Goal: Information Seeking & Learning: Compare options

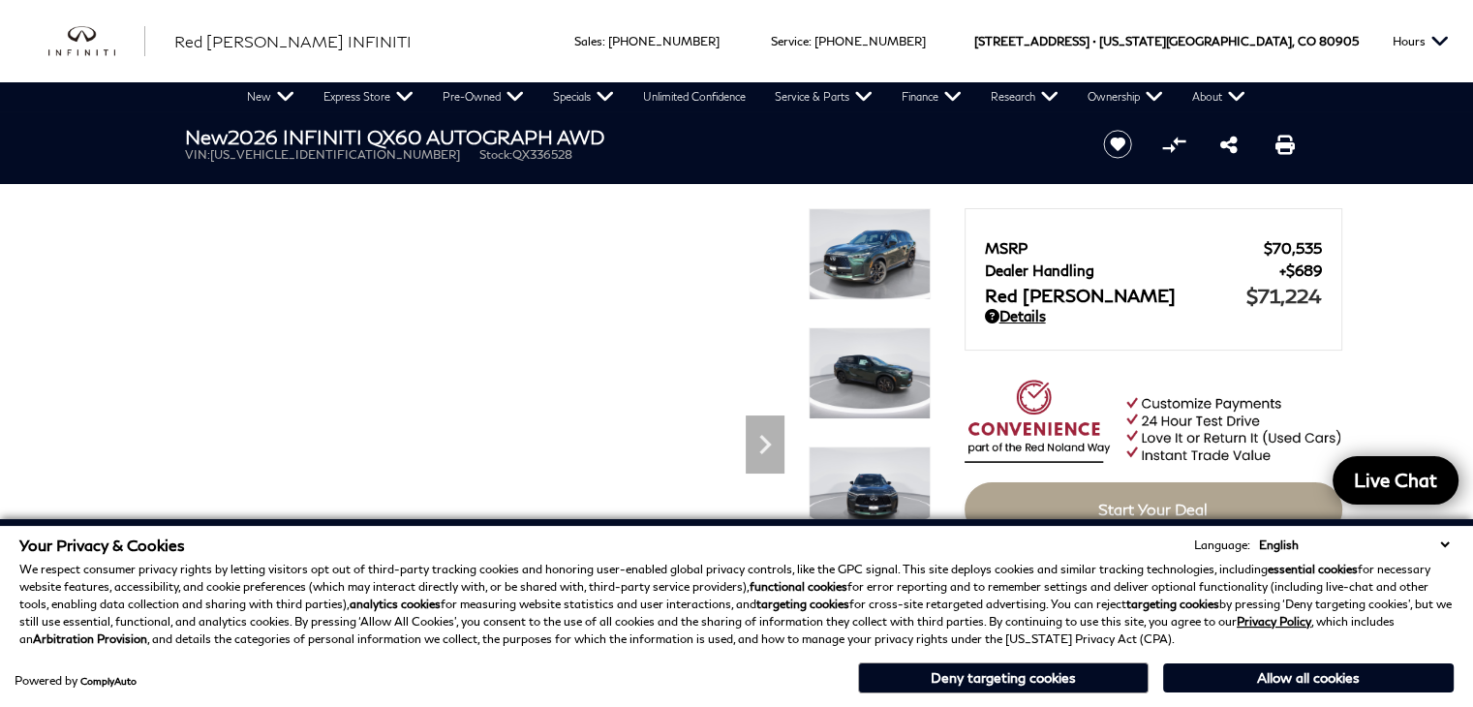
drag, startPoint x: 1405, startPoint y: 40, endPoint x: 993, endPoint y: 312, distance: 494.3
click at [1405, 40] on button "Hours" at bounding box center [1421, 41] width 76 height 82
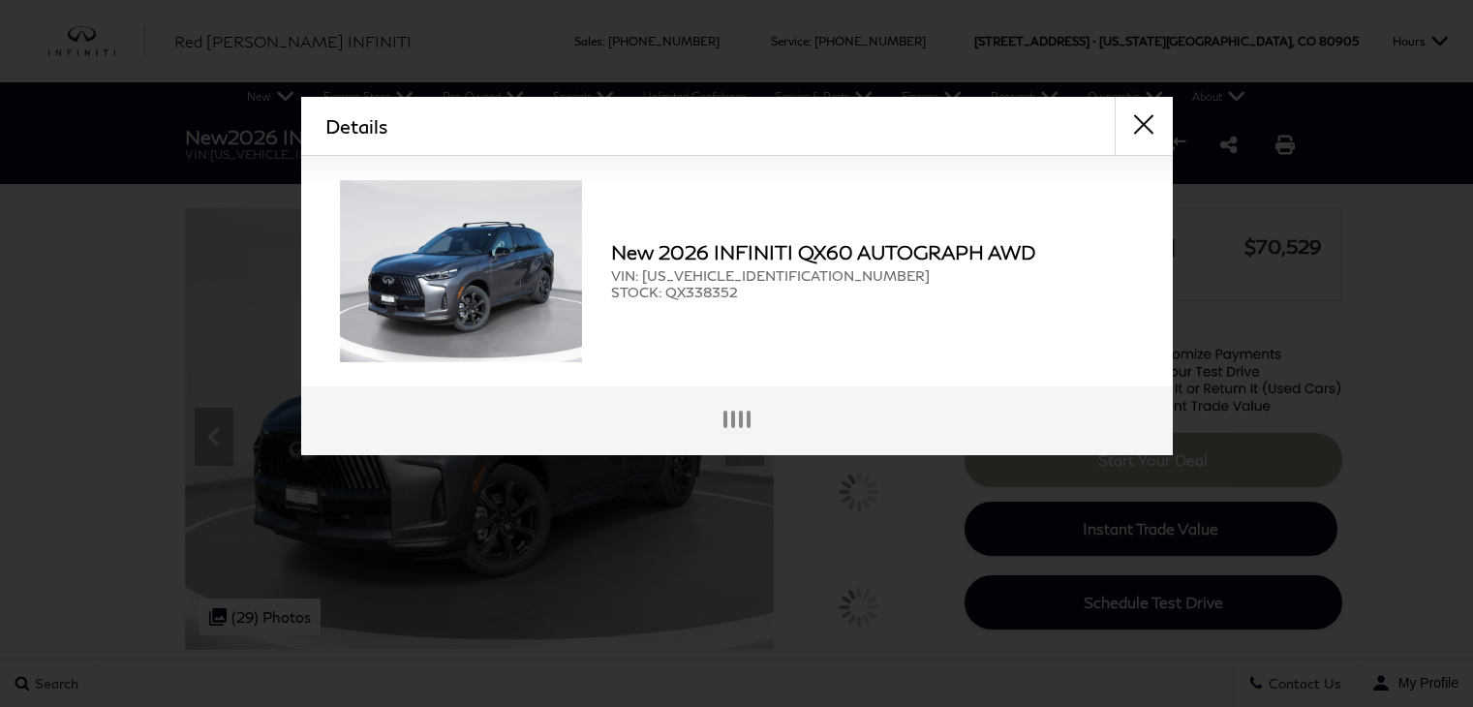
click at [1108, 456] on div "Details Form Opened Details New 2026 INFINITI QX60 AUTOGRAPH AWD VIN: [US_VEHIC…" at bounding box center [736, 353] width 1473 height 707
click at [1116, 662] on div "Search Contact Us My Profile" at bounding box center [736, 682] width 1473 height 49
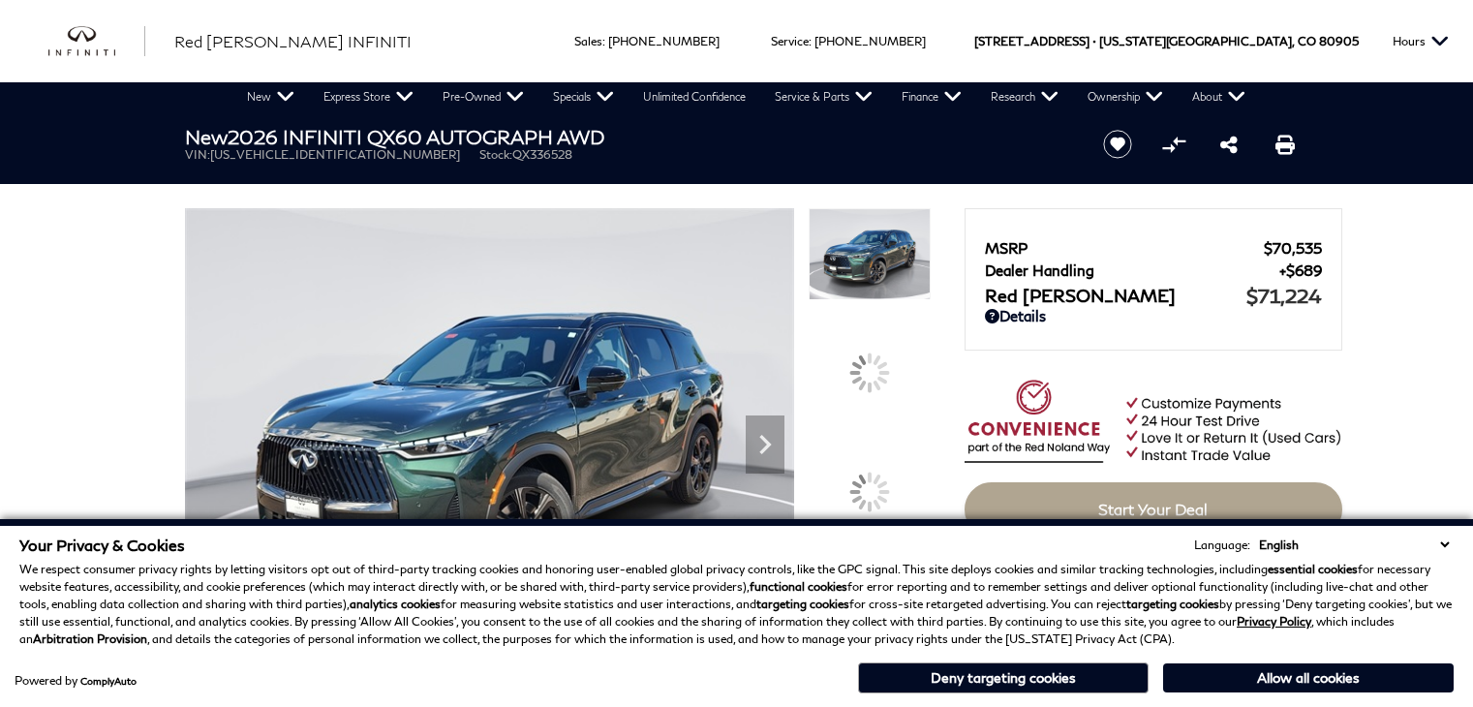
click at [508, 163] on div "New 2026 INFINITI QX60 AUTOGRAPH AWD VIN: 5N1AL1HU0TC336528 Stock: QX336528" at bounding box center [621, 143] width 930 height 65
click at [482, 392] on img at bounding box center [489, 436] width 609 height 457
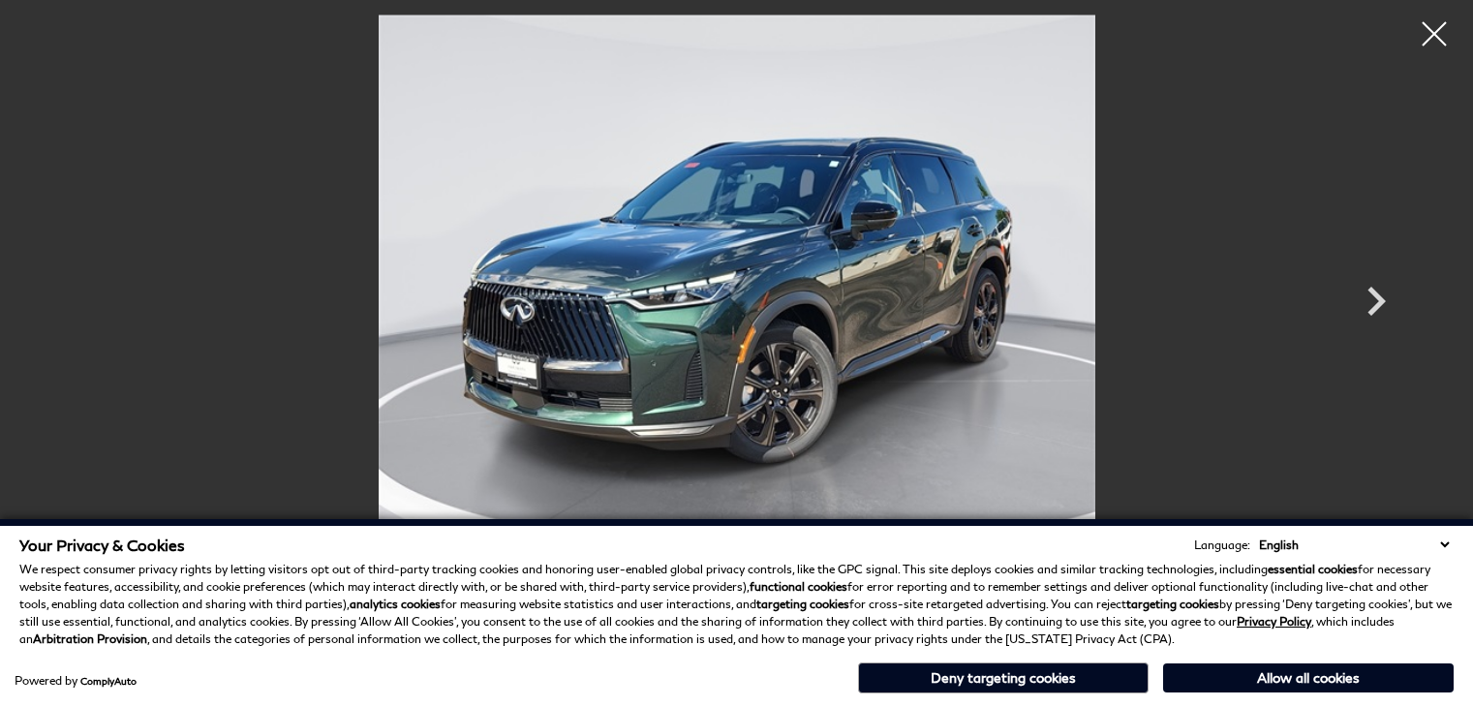
click at [482, 629] on p "We respect consumer privacy rights by letting visitors opt out of third-party t…" at bounding box center [736, 604] width 1434 height 87
click at [1449, 26] on div at bounding box center [1434, 34] width 51 height 51
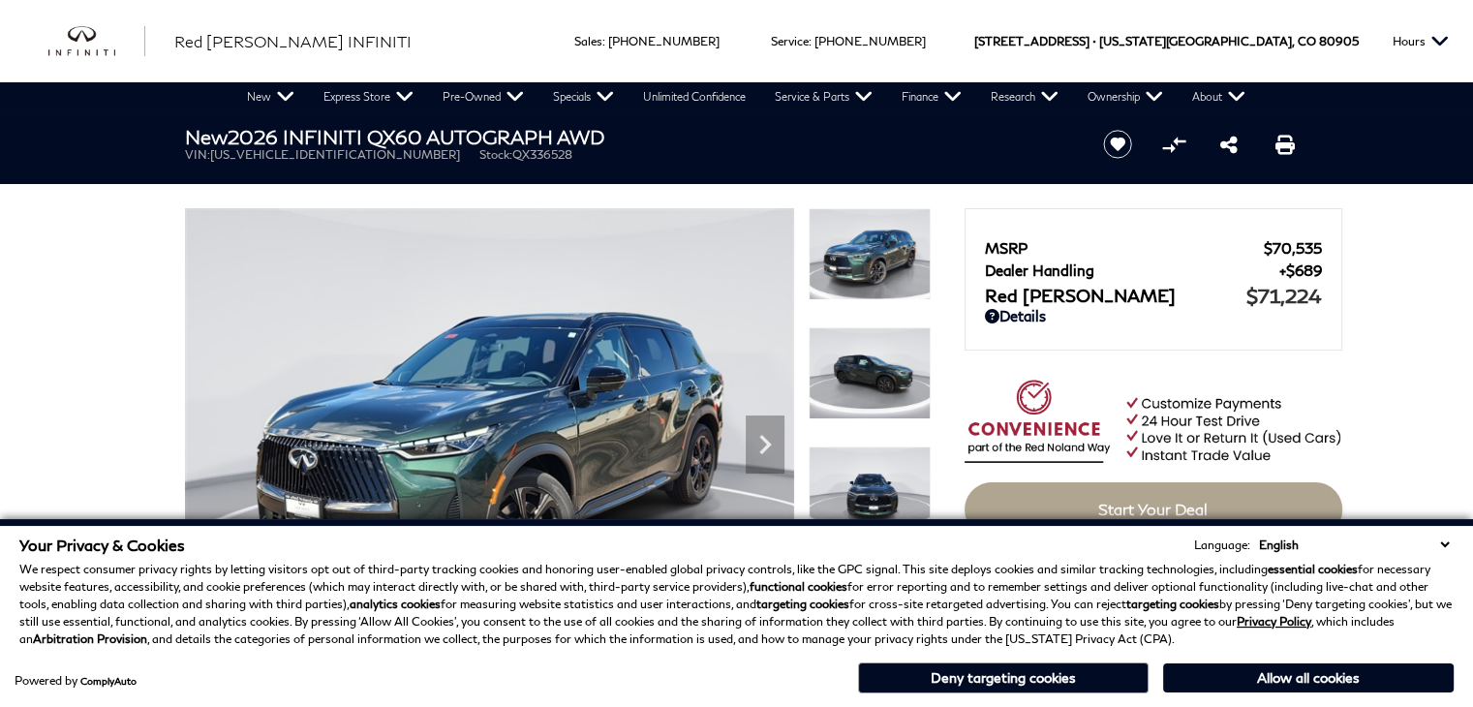
click at [983, 206] on div "MSRP $70,535 Dealer Handling $689 Red Noland Price $71,224 Disclaimer: Dealer H…" at bounding box center [1153, 664] width 387 height 922
click at [821, 332] on img at bounding box center [870, 373] width 122 height 92
click at [487, 452] on img at bounding box center [489, 436] width 609 height 457
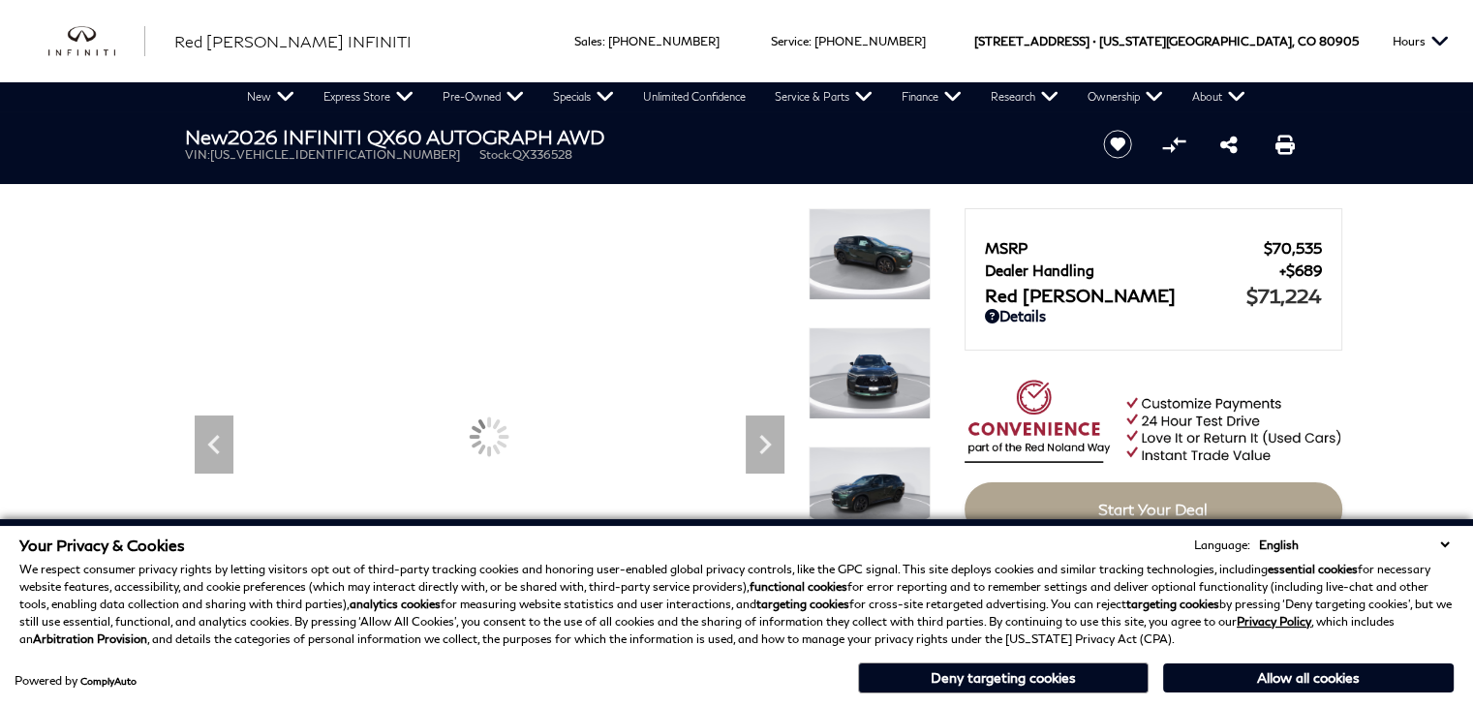
click at [492, 629] on p "We respect consumer privacy rights by letting visitors opt out of third-party t…" at bounding box center [736, 604] width 1434 height 87
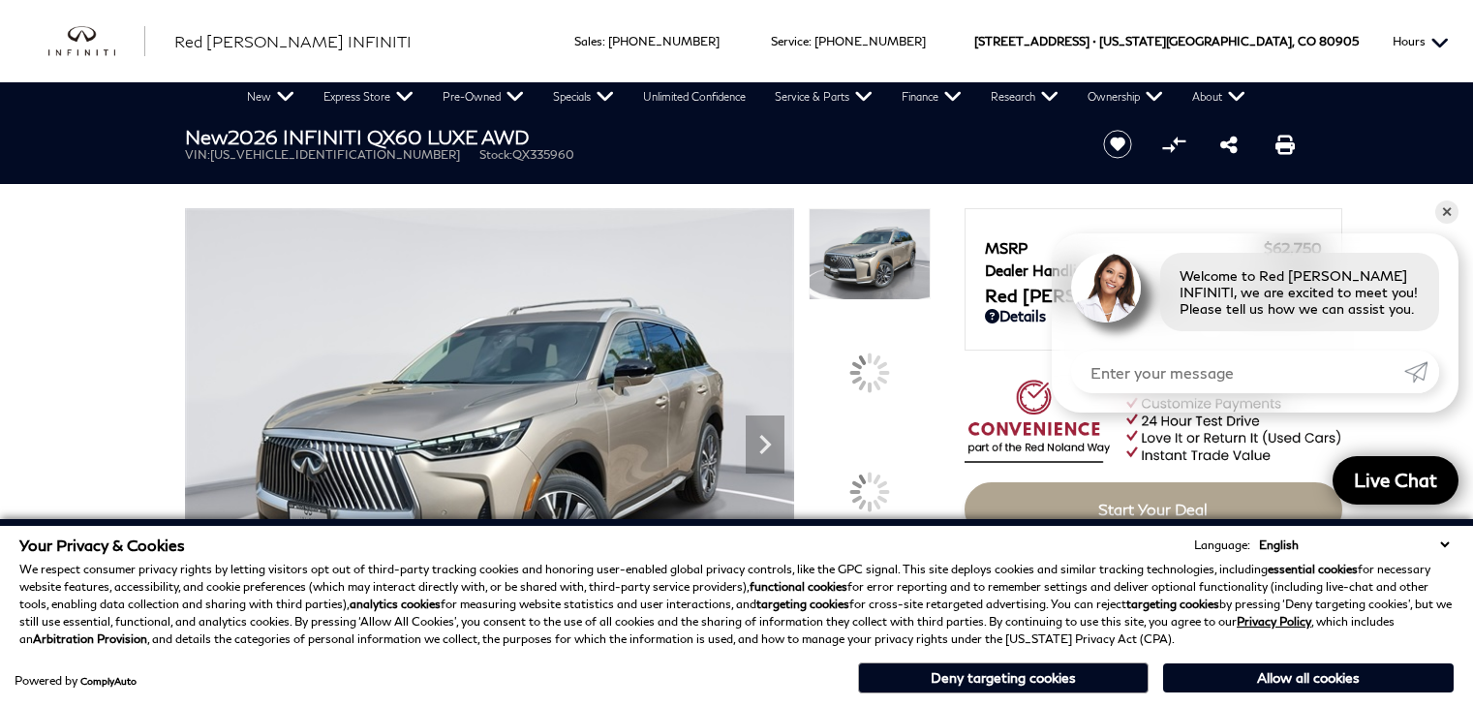
click at [1449, 22] on button "Hours" at bounding box center [1421, 41] width 76 height 82
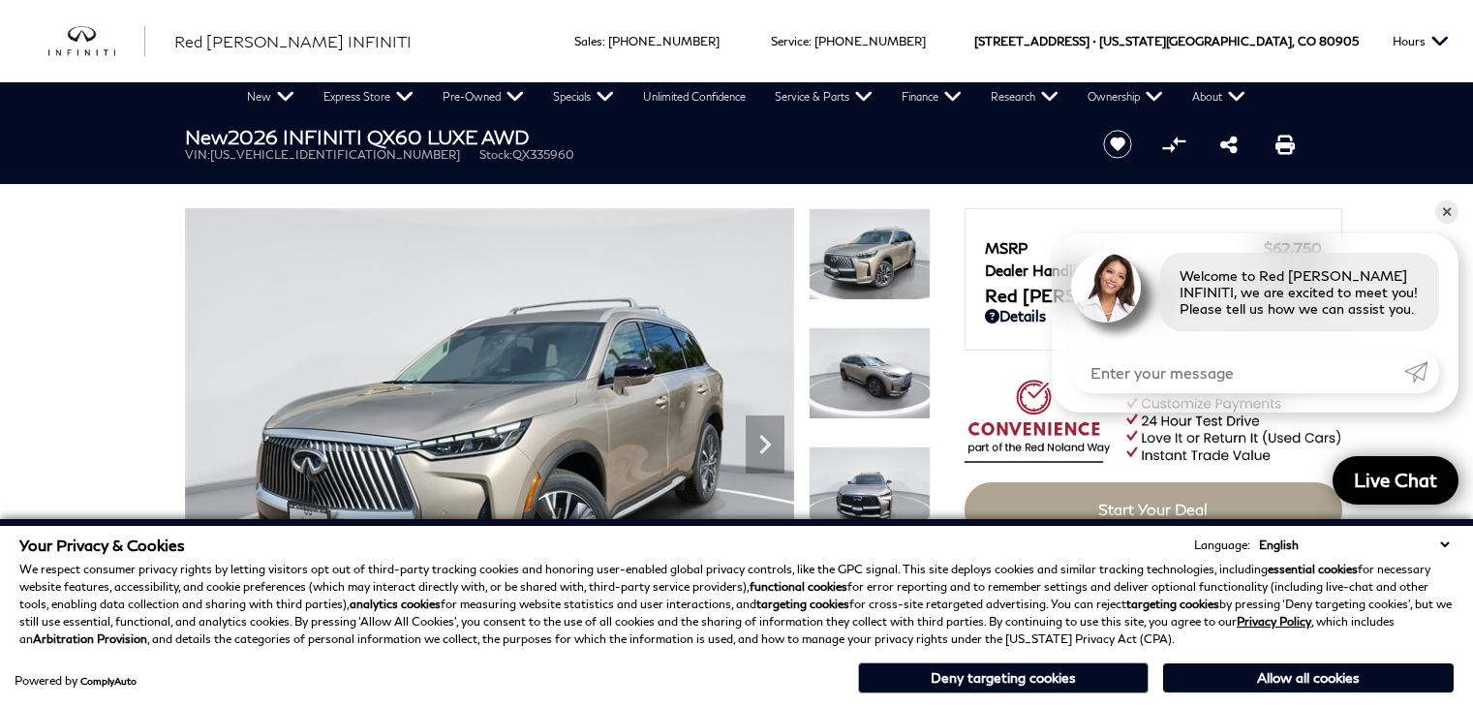
click at [851, 139] on h1 "New 2026 INFINITI QX60 LUXE AWD" at bounding box center [628, 136] width 886 height 21
click at [889, 323] on div at bounding box center [870, 267] width 122 height 119
click at [885, 528] on div "Your Privacy & Cookies Language: English Spanish / Español English / United Kin…" at bounding box center [736, 613] width 1473 height 188
click at [901, 671] on button "Deny targeting cookies" at bounding box center [1003, 677] width 291 height 31
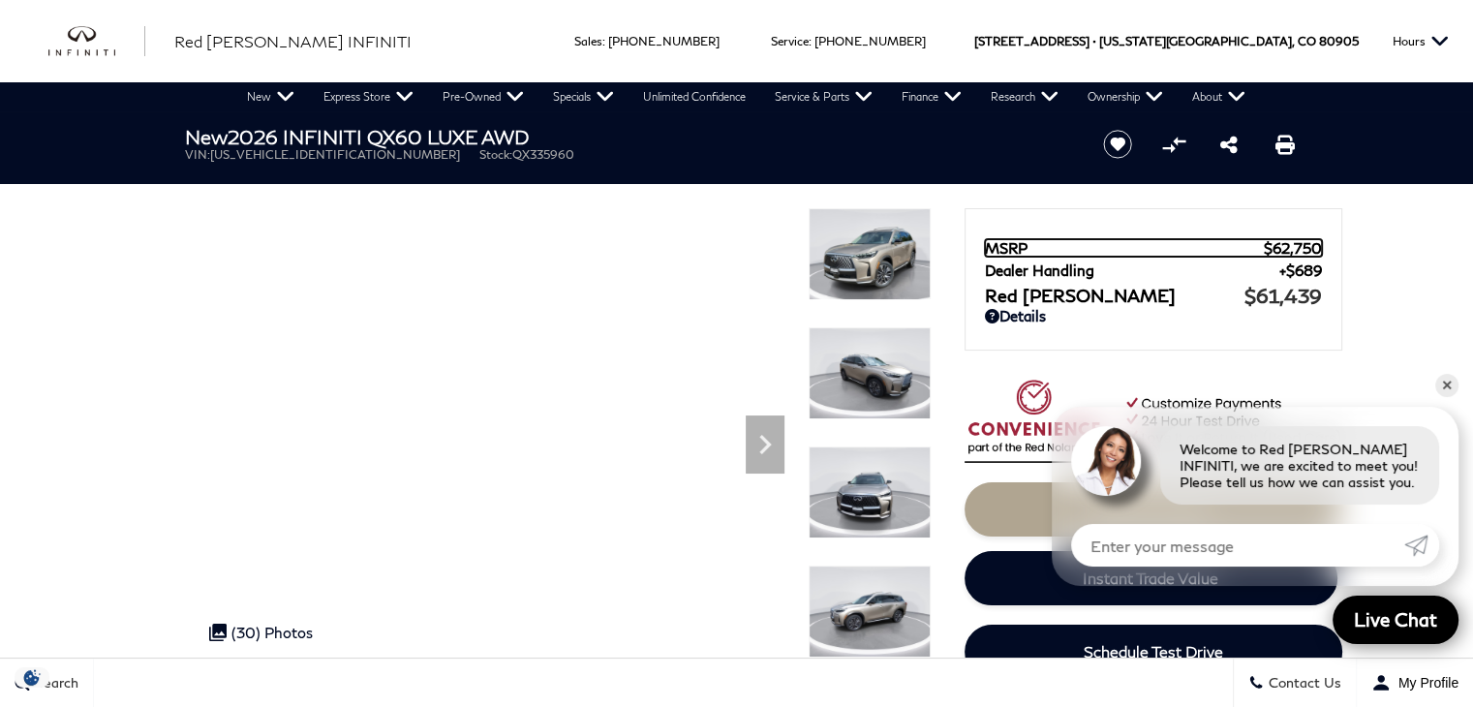
click at [1000, 240] on span "MSRP" at bounding box center [1124, 247] width 279 height 17
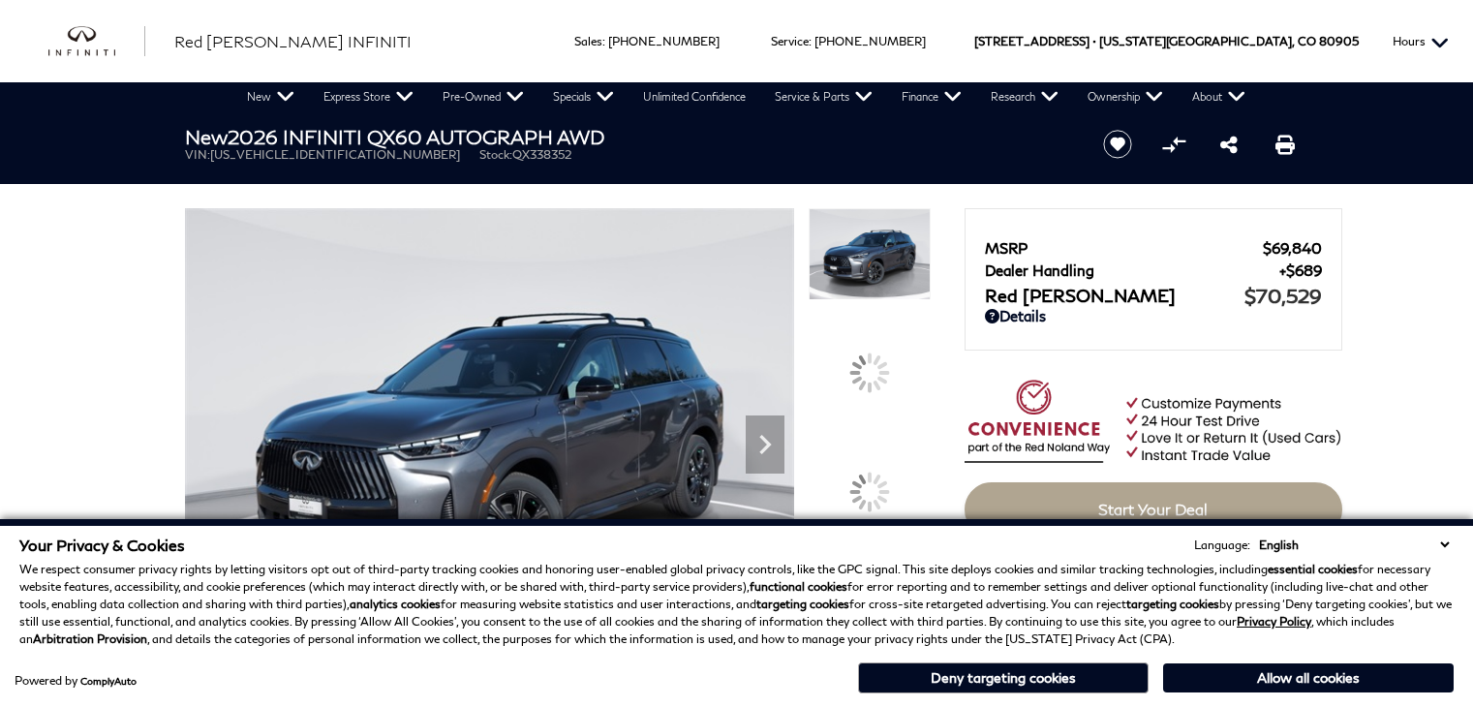
click at [1447, 20] on button "Hours" at bounding box center [1421, 41] width 76 height 82
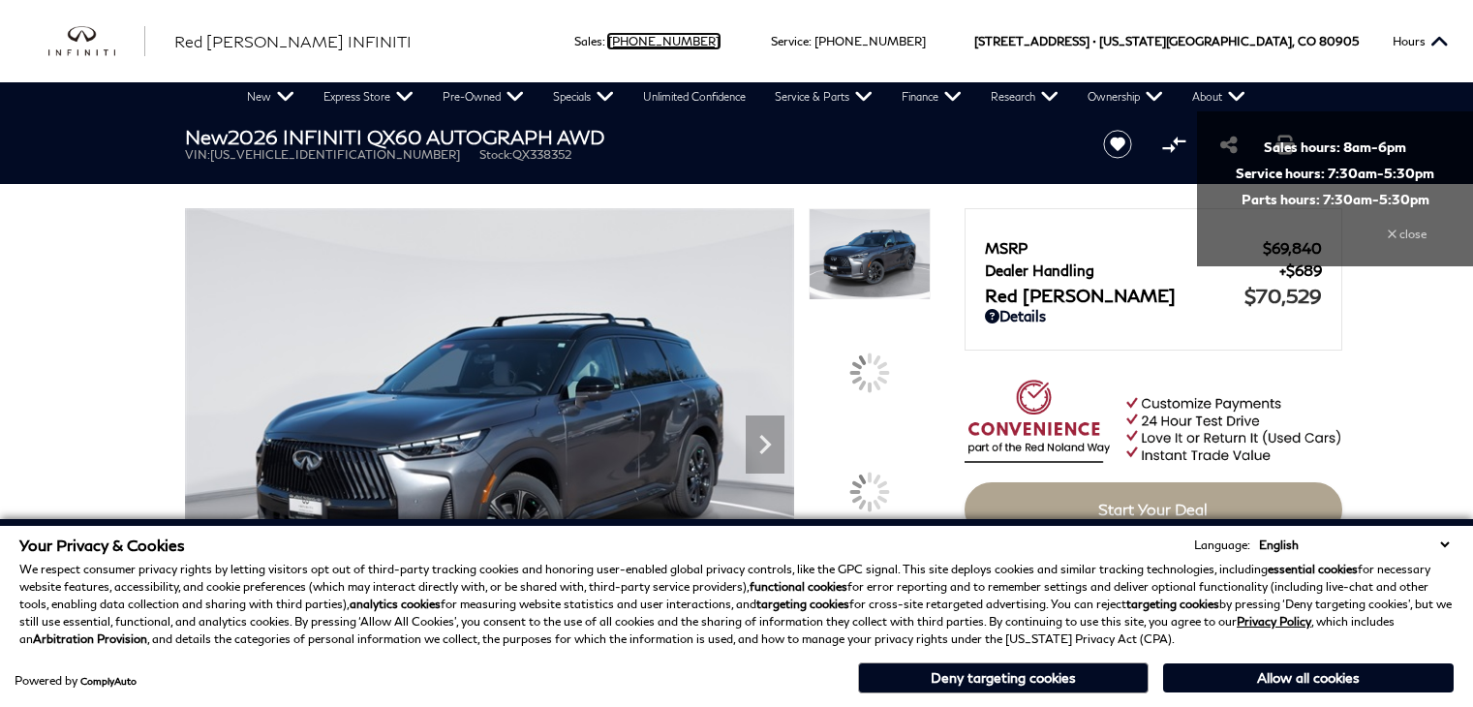
click at [720, 40] on link "Call sales Phone Number 719-215-8318" at bounding box center [663, 41] width 111 height 15
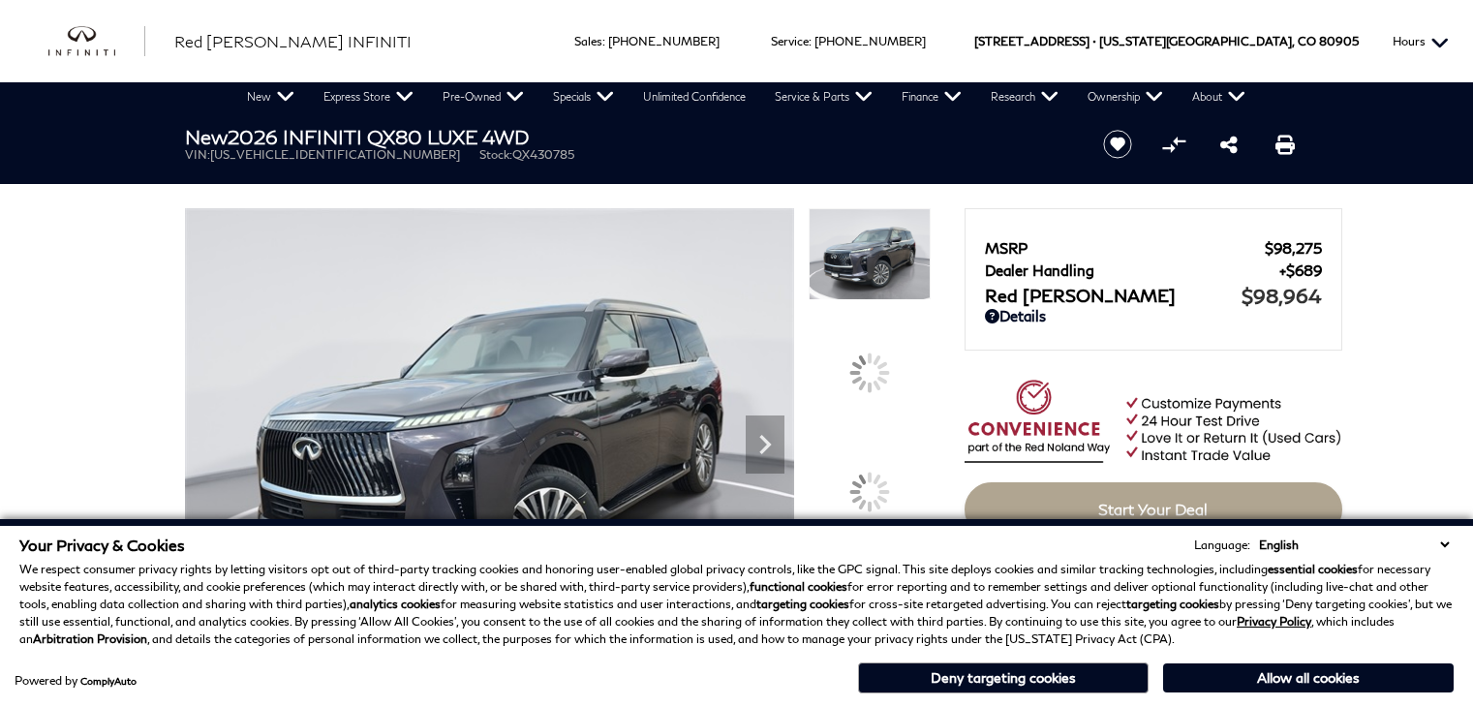
click at [1449, 20] on button "Hours" at bounding box center [1421, 41] width 76 height 82
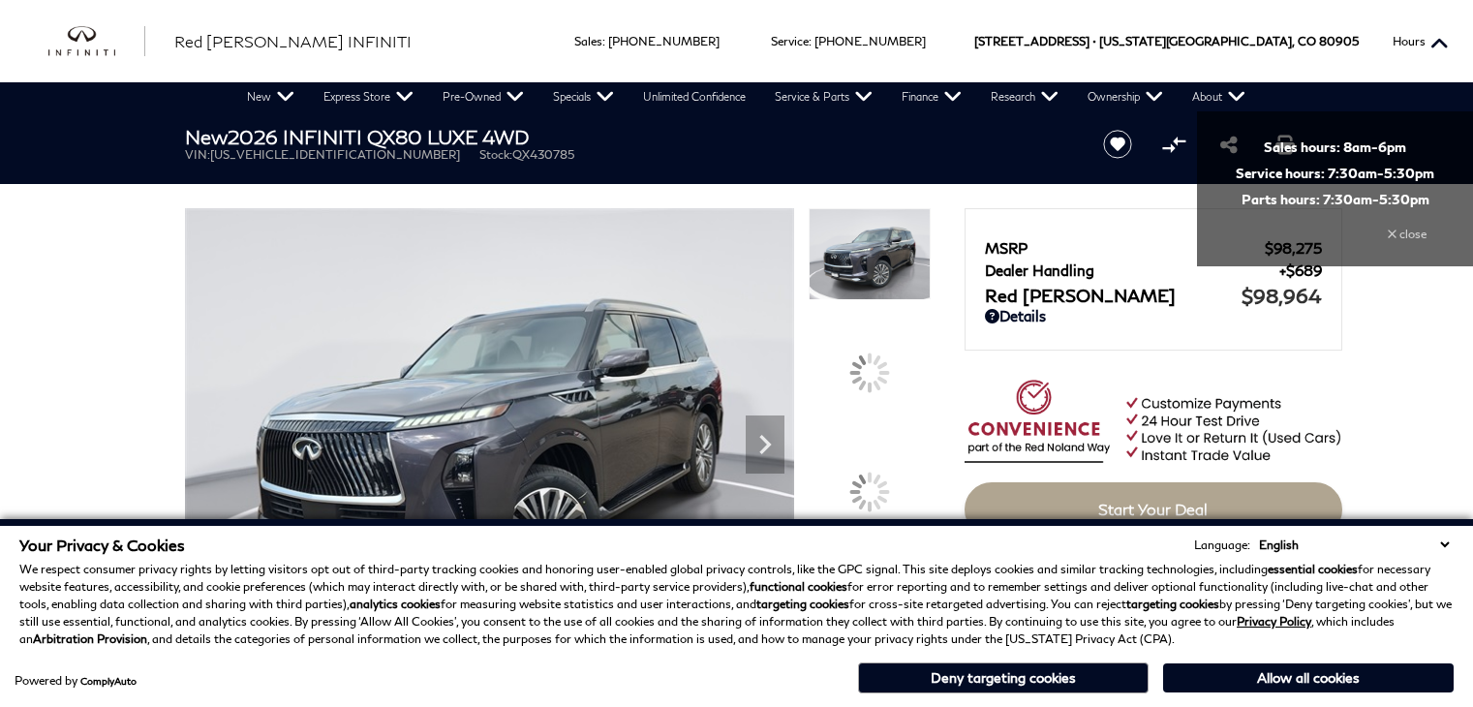
click at [1449, 22] on button "Hours" at bounding box center [1421, 41] width 76 height 82
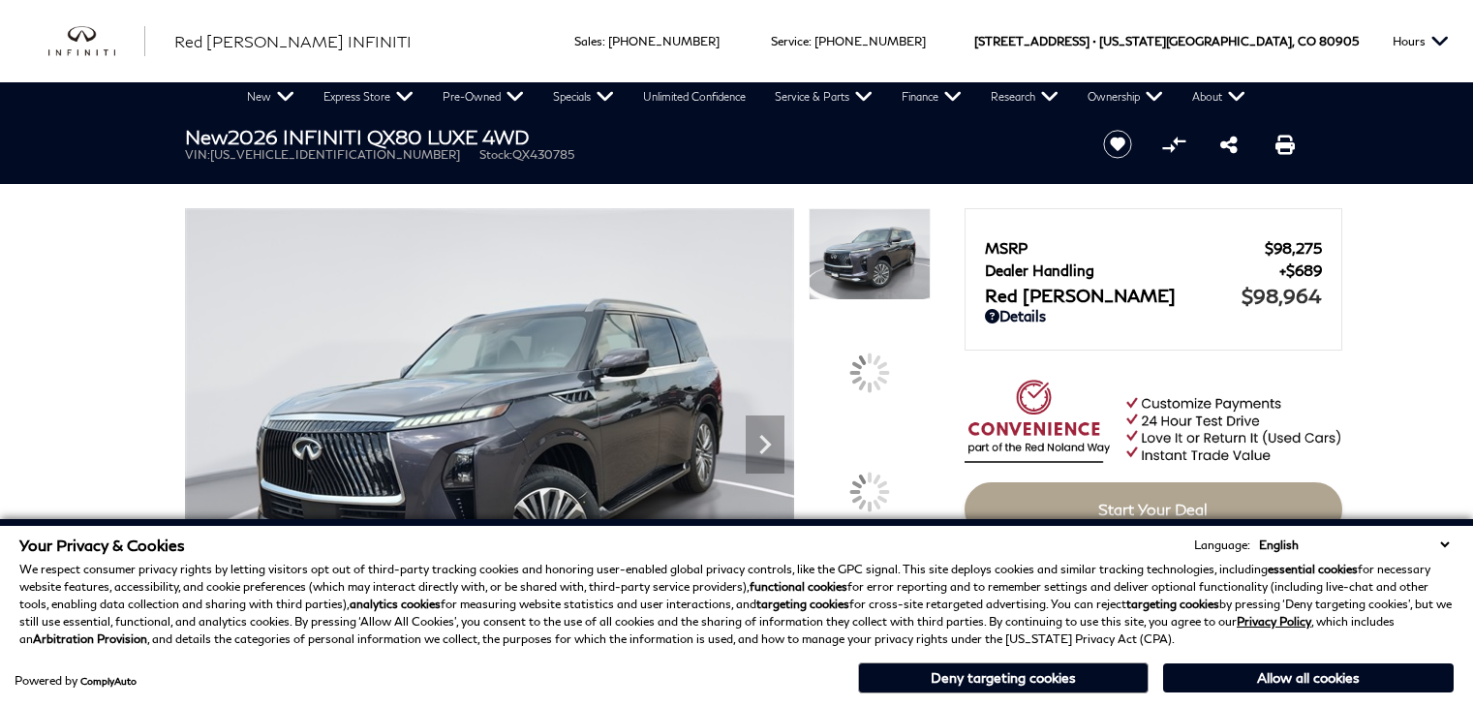
click at [542, 120] on div "New 2026 INFINITI QX80 LUXE 4WD VIN: JN8AZ3BB9T9430785 Stock: QX430785" at bounding box center [621, 143] width 930 height 65
click at [445, 391] on img at bounding box center [489, 436] width 609 height 457
click at [405, 590] on p "We respect consumer privacy rights by letting visitors opt out of third-party t…" at bounding box center [736, 604] width 1434 height 87
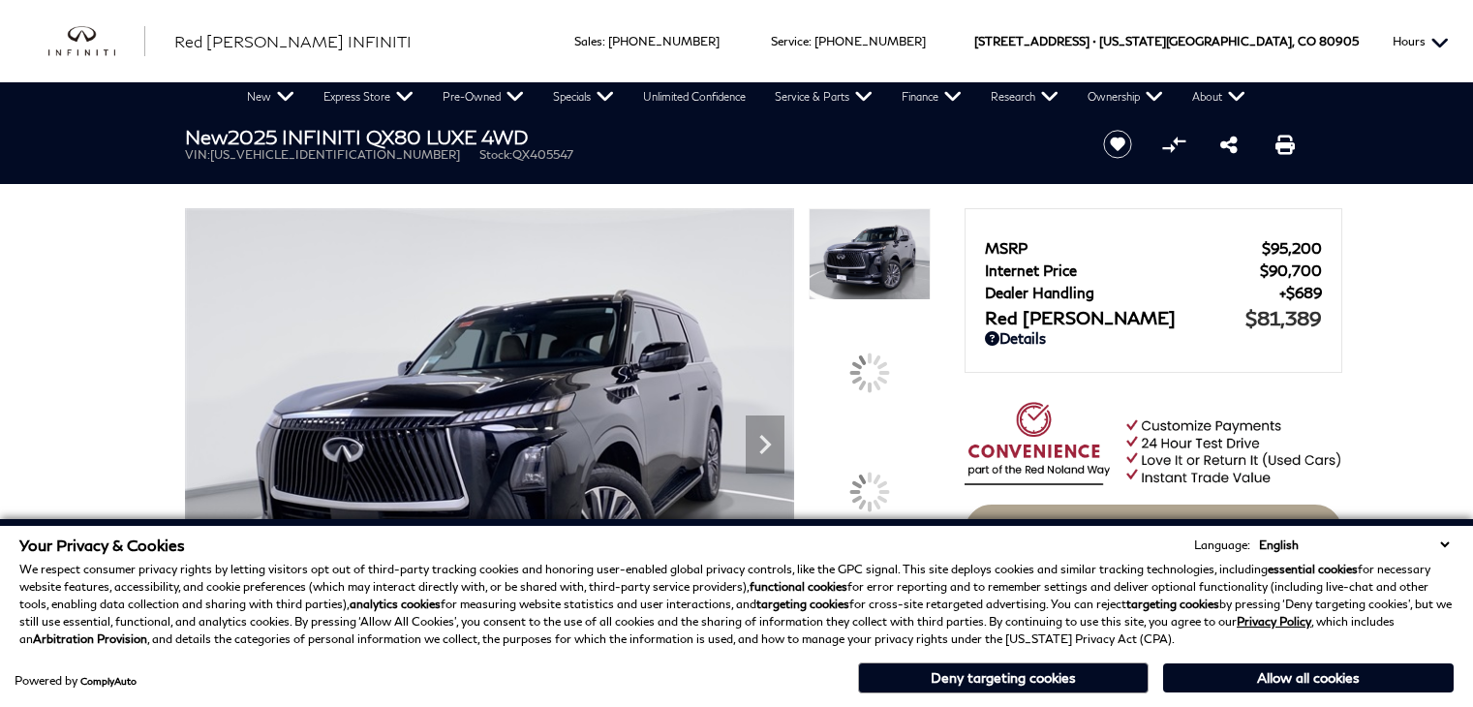
click at [1447, 26] on button "Hours" at bounding box center [1421, 41] width 76 height 82
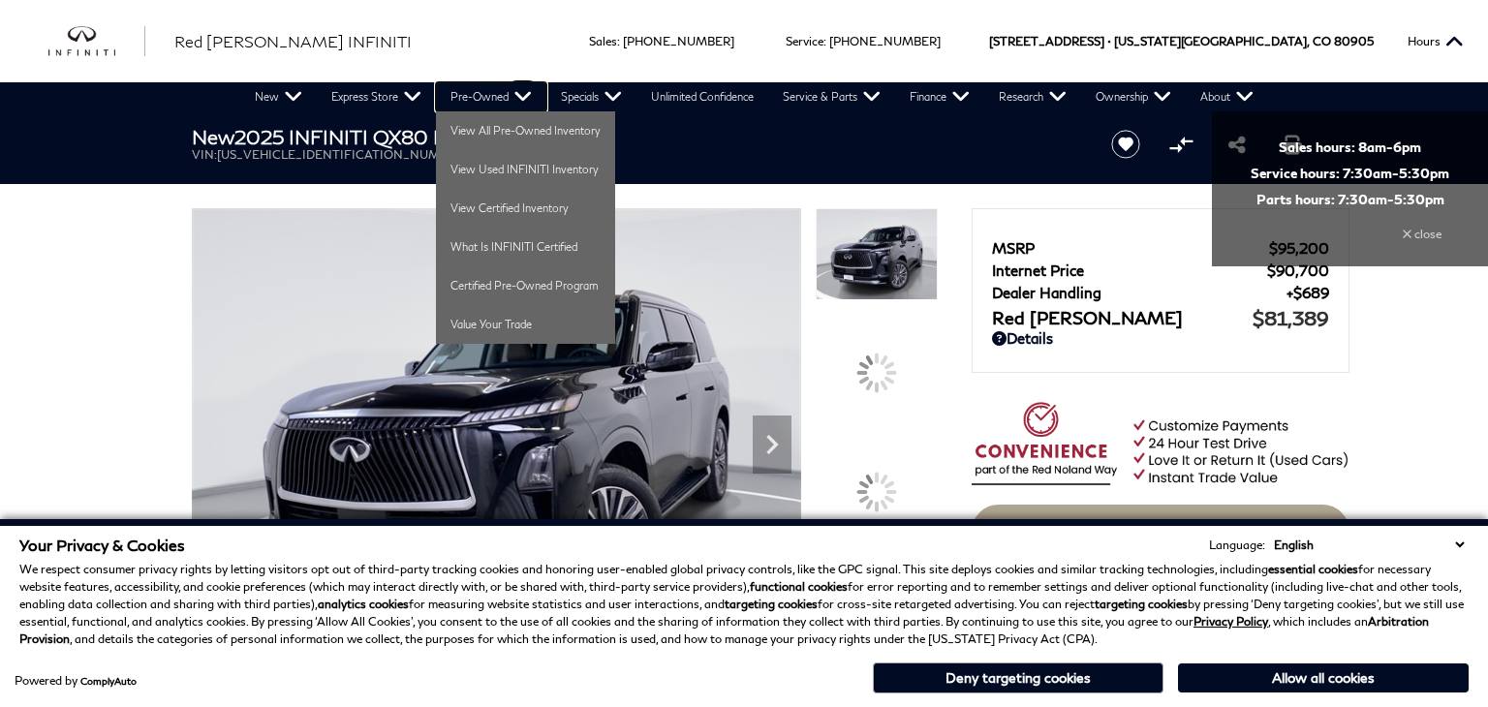
drag, startPoint x: 434, startPoint y: 98, endPoint x: 421, endPoint y: 155, distance: 58.5
click at [436, 98] on link "Pre-Owned" at bounding box center [491, 96] width 110 height 29
click at [395, 295] on img at bounding box center [496, 436] width 609 height 457
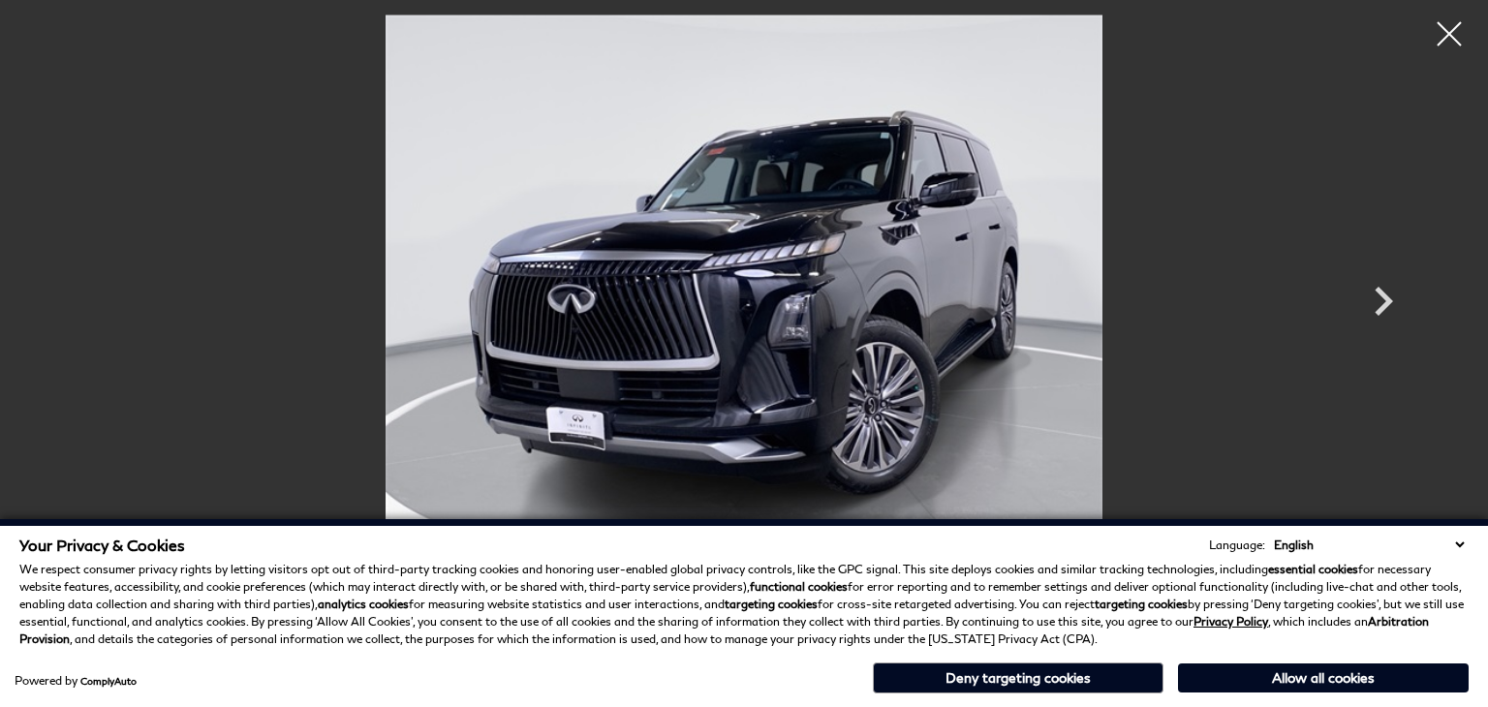
click at [368, 485] on img at bounding box center [744, 284] width 1162 height 538
click at [358, 638] on p "We respect consumer privacy rights by letting visitors opt out of third-party t…" at bounding box center [743, 604] width 1449 height 87
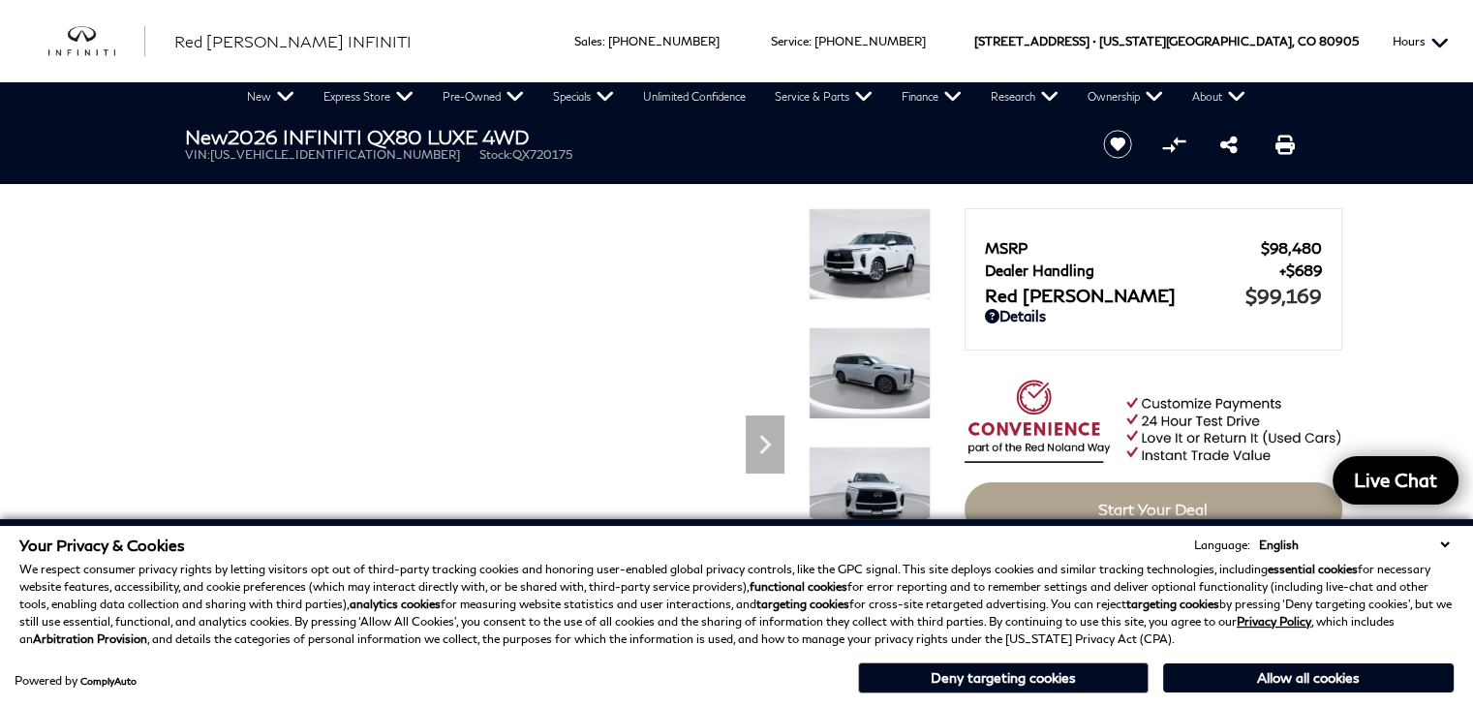
click at [1447, 20] on button "Hours" at bounding box center [1421, 41] width 76 height 82
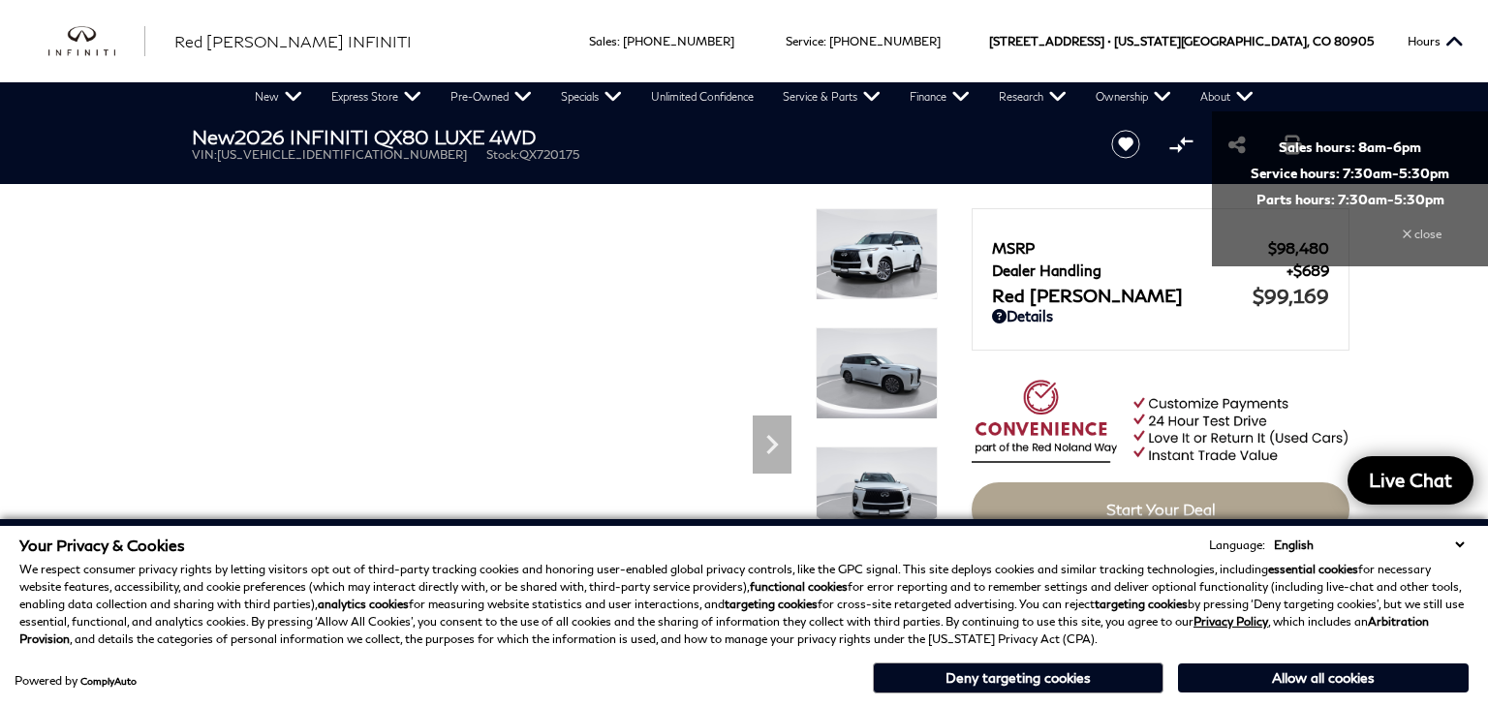
click at [617, 46] on span "Sales" at bounding box center [603, 41] width 28 height 15
click at [731, 524] on div "Your Privacy & Cookies Language: English Spanish / Español English / [GEOGRAPHI…" at bounding box center [744, 613] width 1488 height 188
click at [686, 673] on div "Powered by ComplyAuto Allow all cookies Deny targeting cookies" at bounding box center [743, 676] width 1449 height 36
